Goal: Check status: Check status

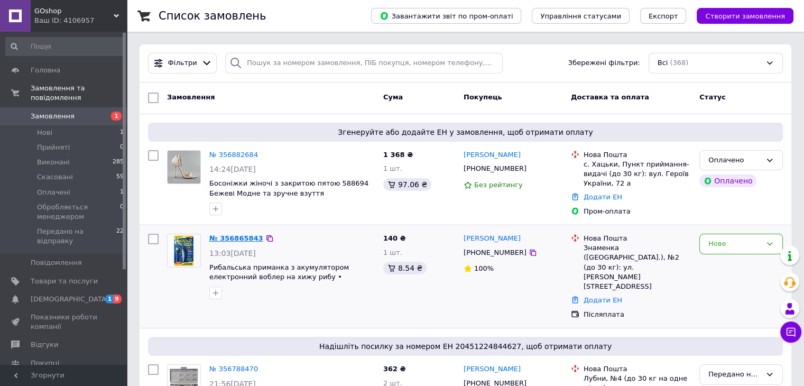
click at [226, 236] on link "№ 356865843" at bounding box center [236, 238] width 54 height 8
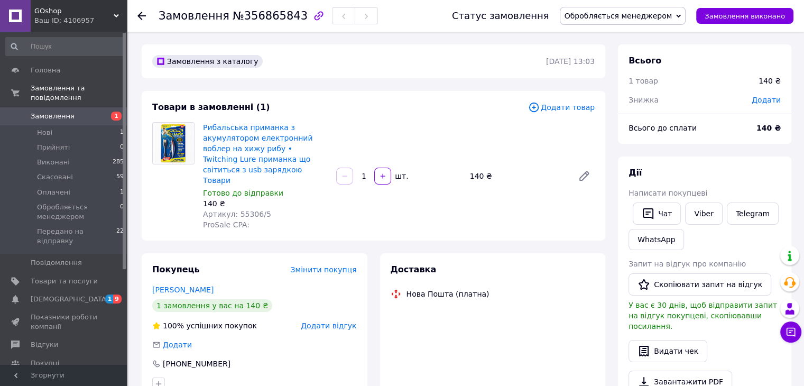
click at [268, 17] on span "№356865843" at bounding box center [270, 16] width 75 height 13
copy span "356865843"
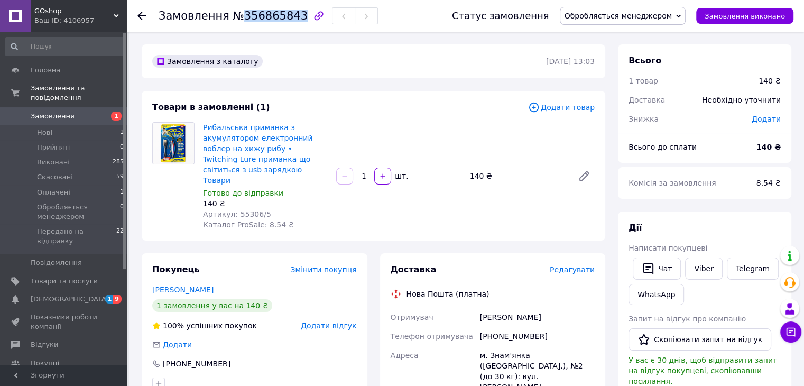
drag, startPoint x: 548, startPoint y: 310, endPoint x: 463, endPoint y: 302, distance: 85.0
copy div "Отримувач [PERSON_NAME]"
